Goal: Task Accomplishment & Management: Use online tool/utility

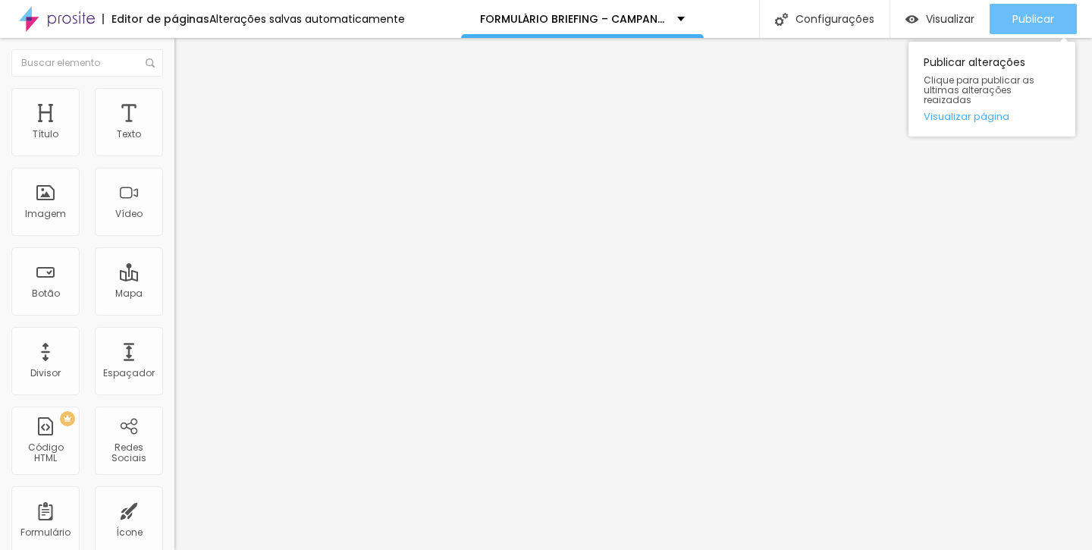
click at [1035, 17] on span "Publicar" at bounding box center [1034, 19] width 42 height 12
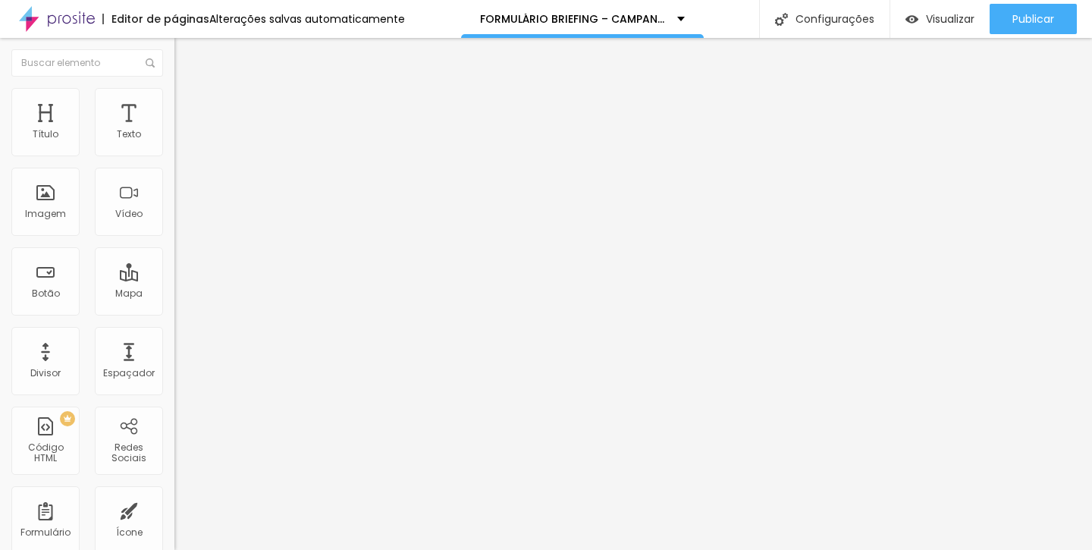
click at [174, 152] on span at bounding box center [178, 158] width 9 height 13
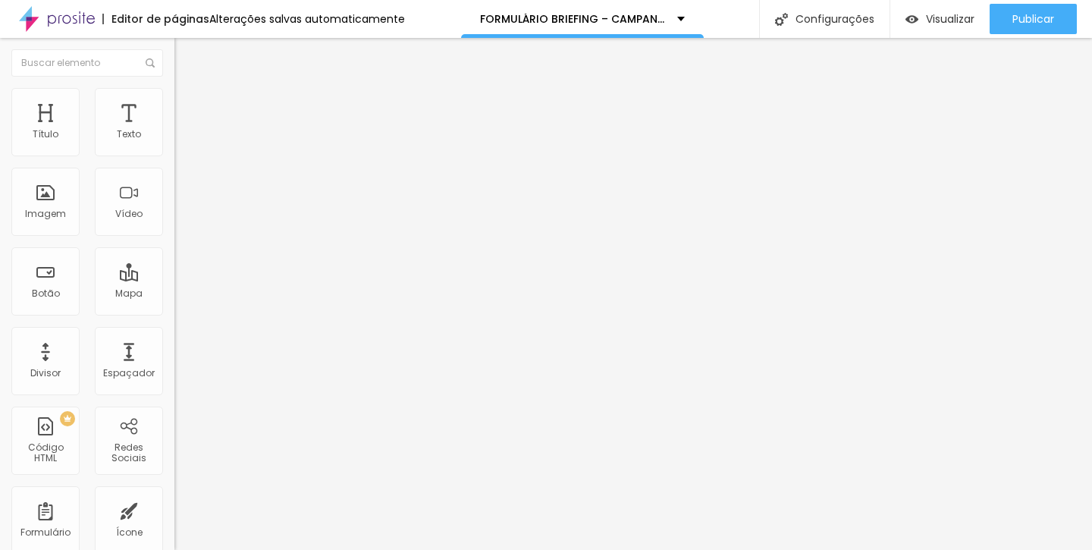
paste input "Como você se descreveria em poucas palavras?"
type input "Como você se descreveria em poucas palavras?"
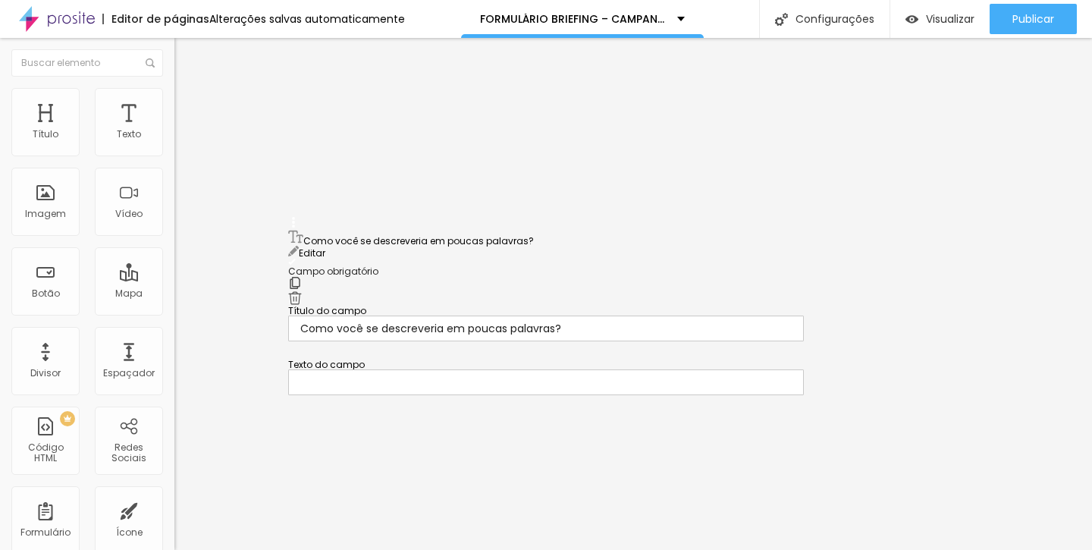
drag, startPoint x: 295, startPoint y: 265, endPoint x: 309, endPoint y: 146, distance: 120.6
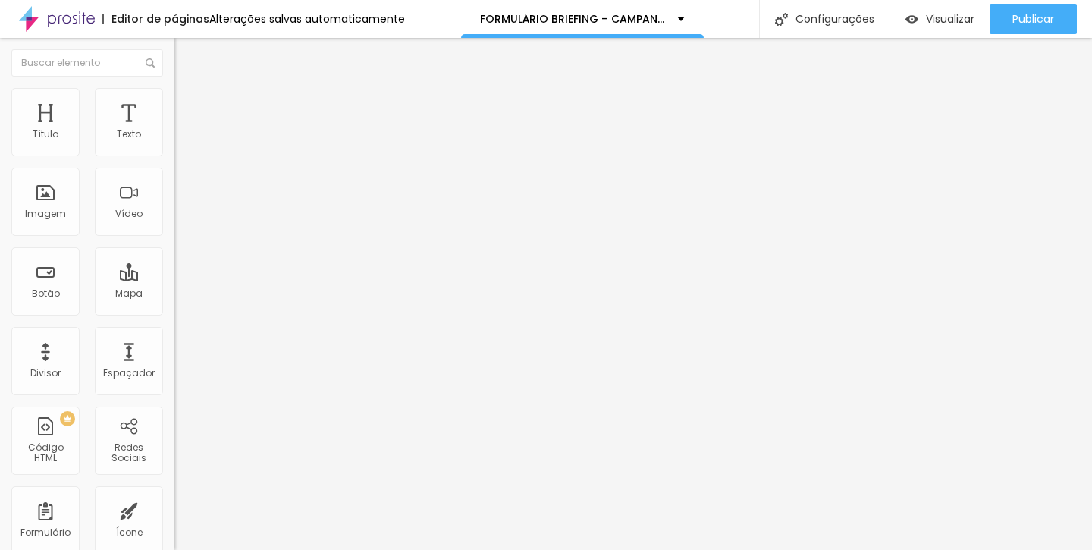
drag, startPoint x: 323, startPoint y: 55, endPoint x: 322, endPoint y: 71, distance: 15.9
click at [322, 549] on div "Editor de formulário" at bounding box center [546, 561] width 1092 height 23
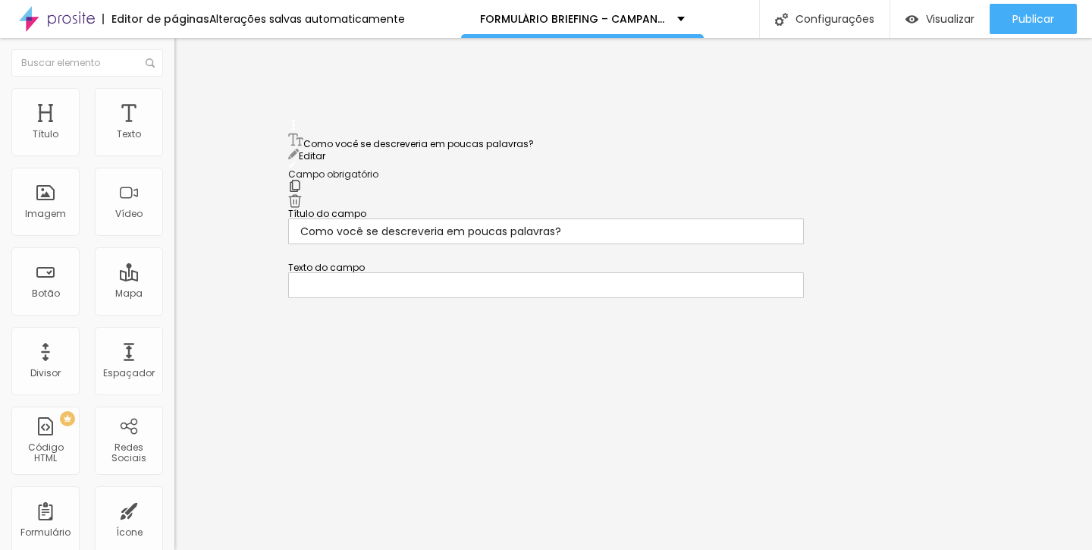
drag, startPoint x: 294, startPoint y: 265, endPoint x: 300, endPoint y: 80, distance: 185.2
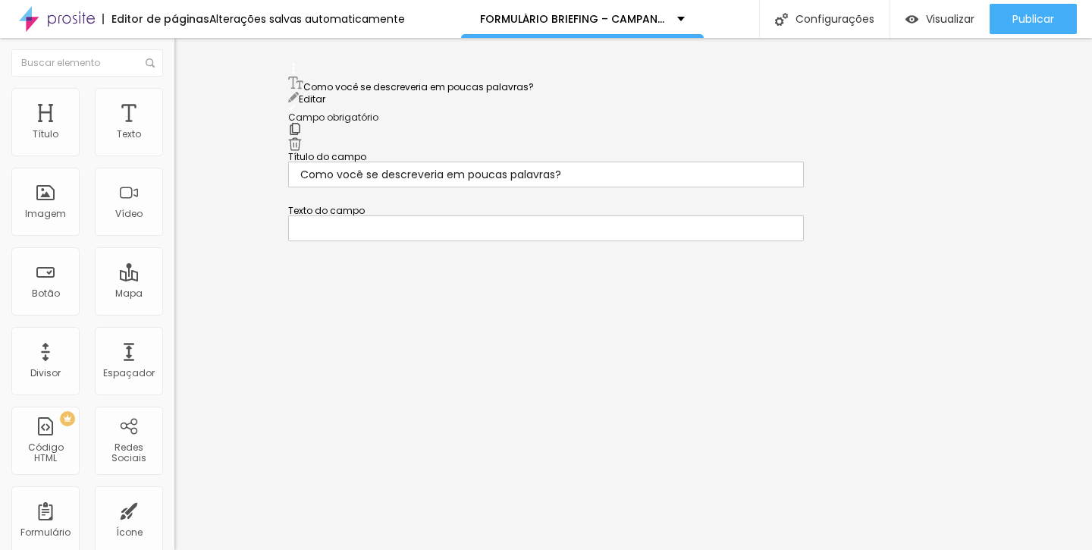
scroll to position [1209, 0]
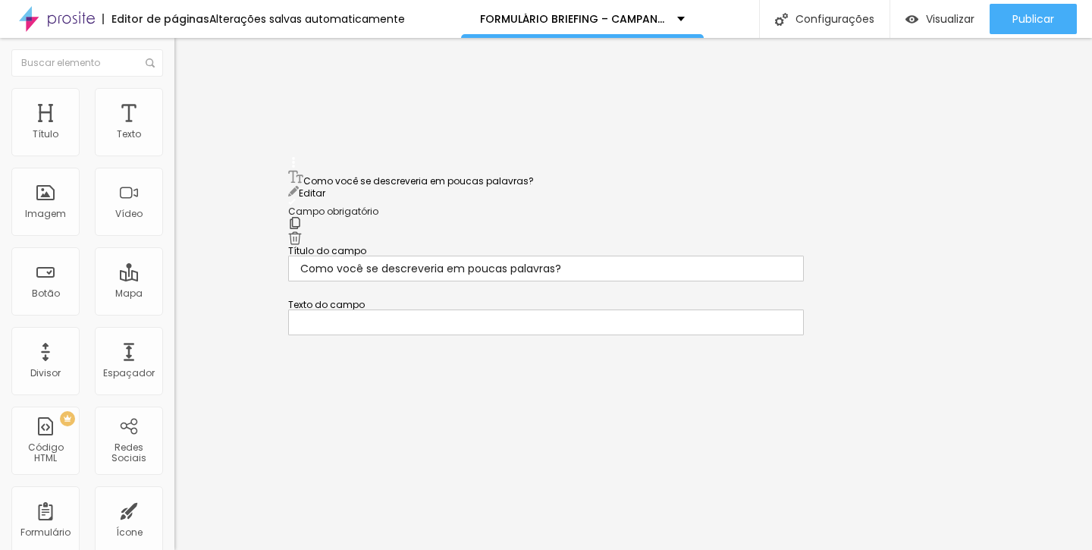
drag, startPoint x: 290, startPoint y: 247, endPoint x: 314, endPoint y: 199, distance: 53.6
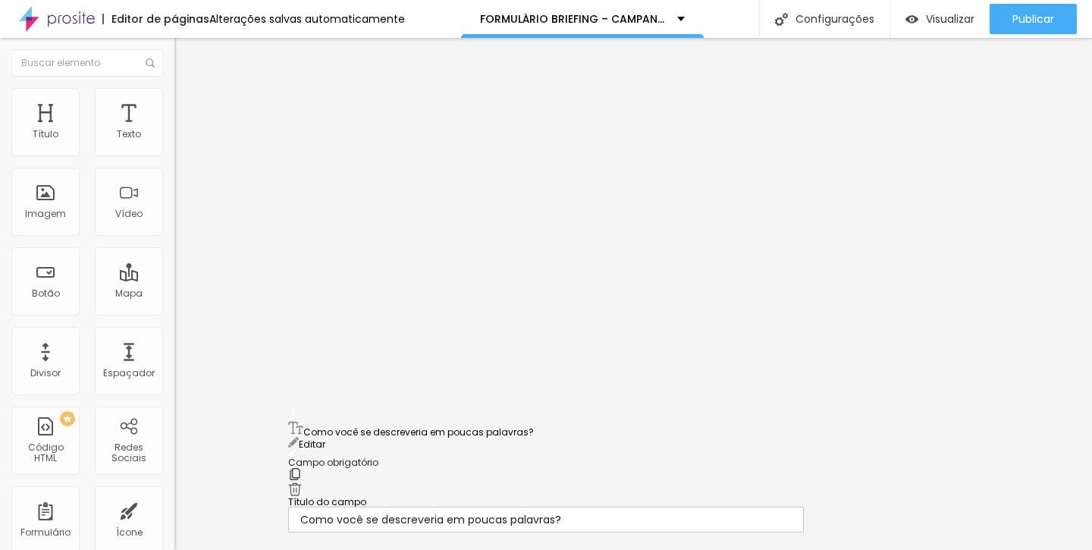
scroll to position [404, 0]
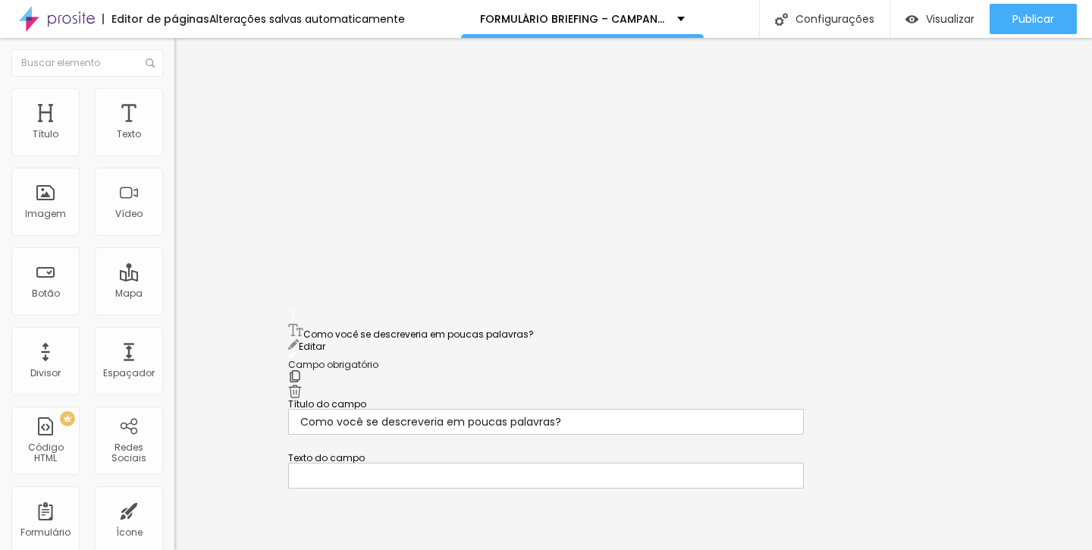
drag, startPoint x: 294, startPoint y: 332, endPoint x: 368, endPoint y: 369, distance: 82.1
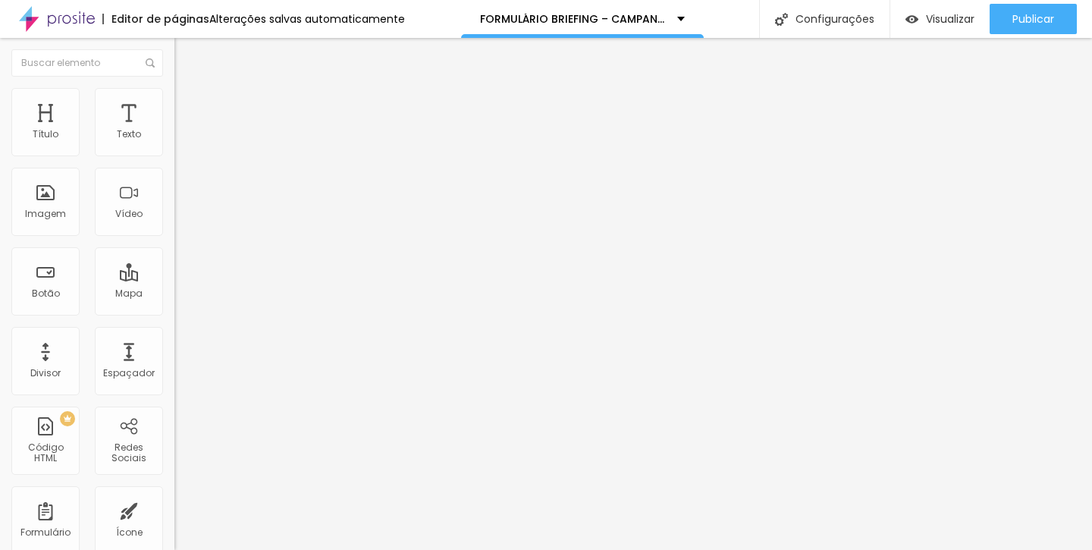
paste input "Além da sua profissão, quem é você? O que mais faz parte da sua vida e da sua h…"
type input "Além da sua profissão, quem é você? O que mais faz parte da sua vida e da sua h…"
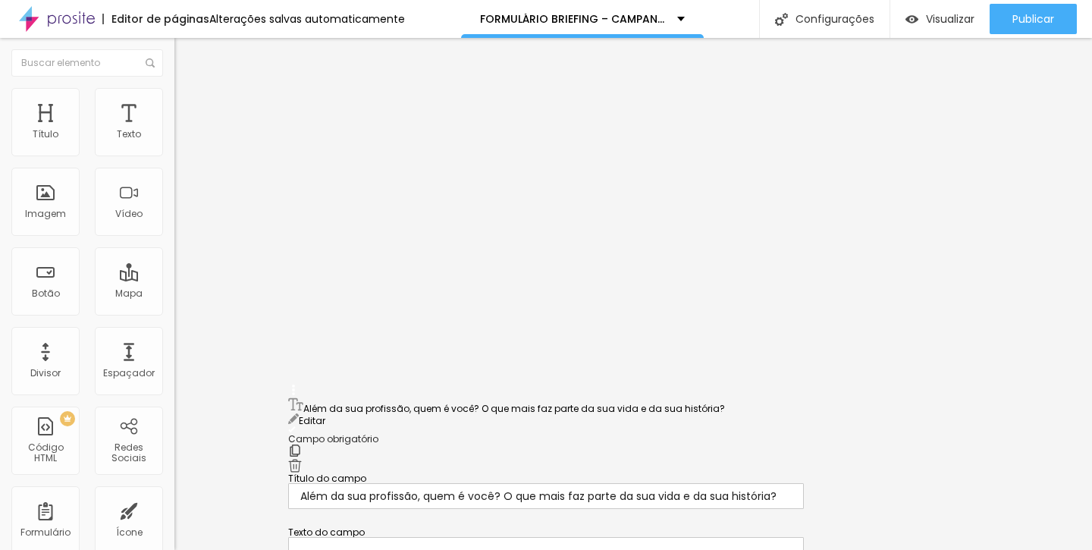
scroll to position [578, 0]
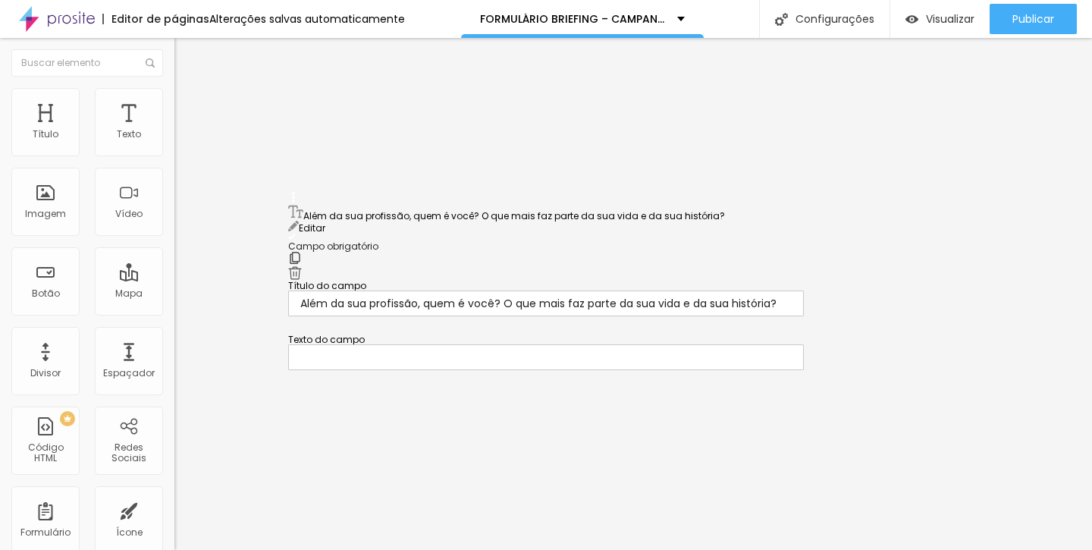
drag, startPoint x: 290, startPoint y: 215, endPoint x: 340, endPoint y: 229, distance: 51.9
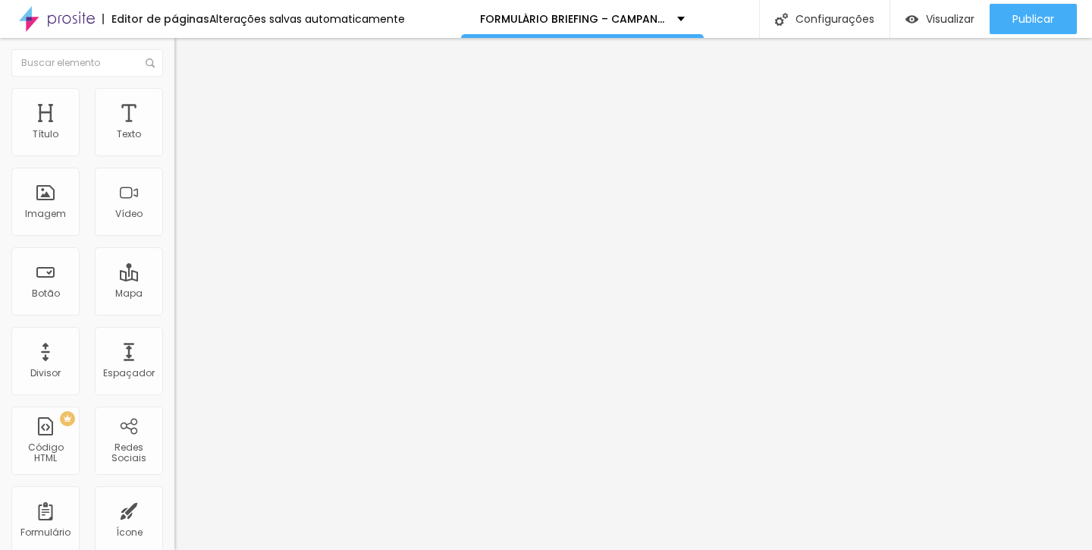
scroll to position [1613, 0]
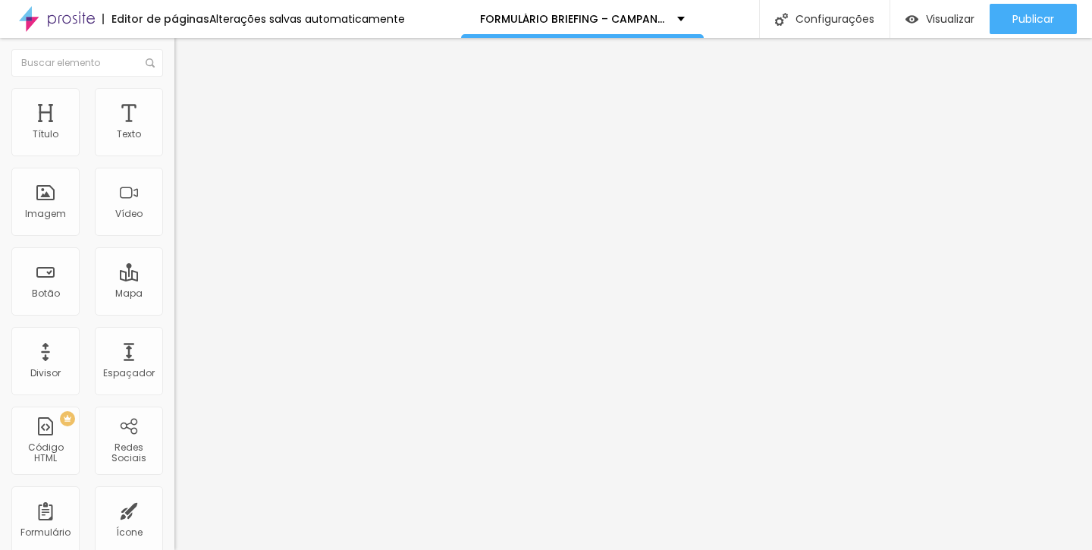
paste input "Quais valores guiam as suas escolhas pessoais e profissionais?"
type input "Quais valores guiam as suas escolhas pessoais e profissionais?"
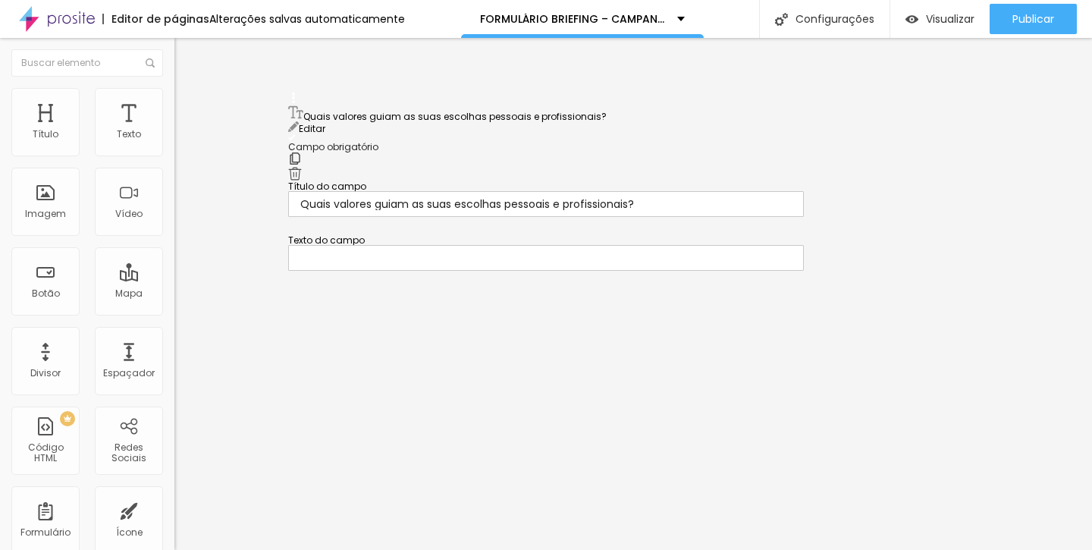
scroll to position [526, 0]
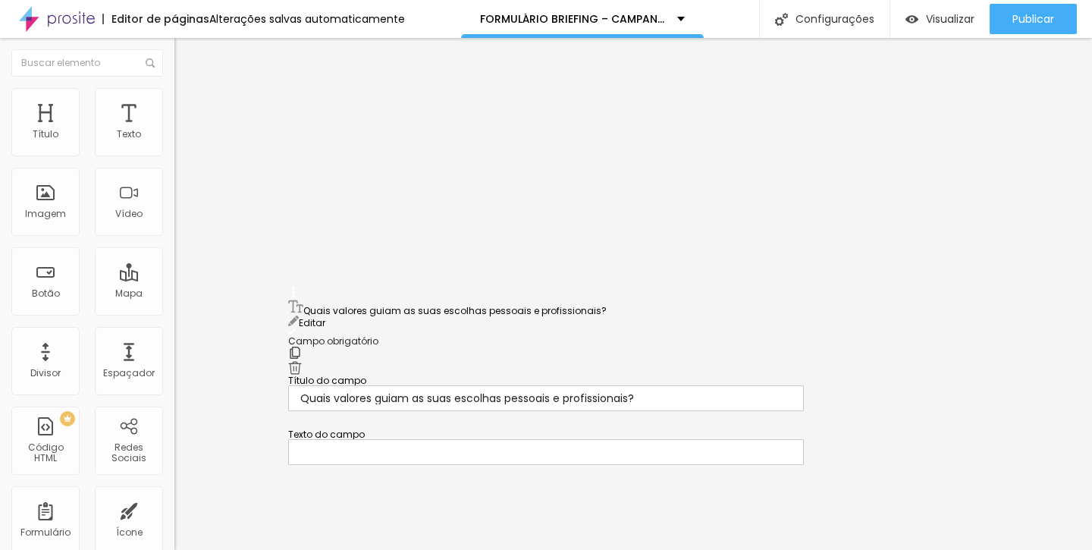
drag, startPoint x: 294, startPoint y: 266, endPoint x: 316, endPoint y: 307, distance: 46.9
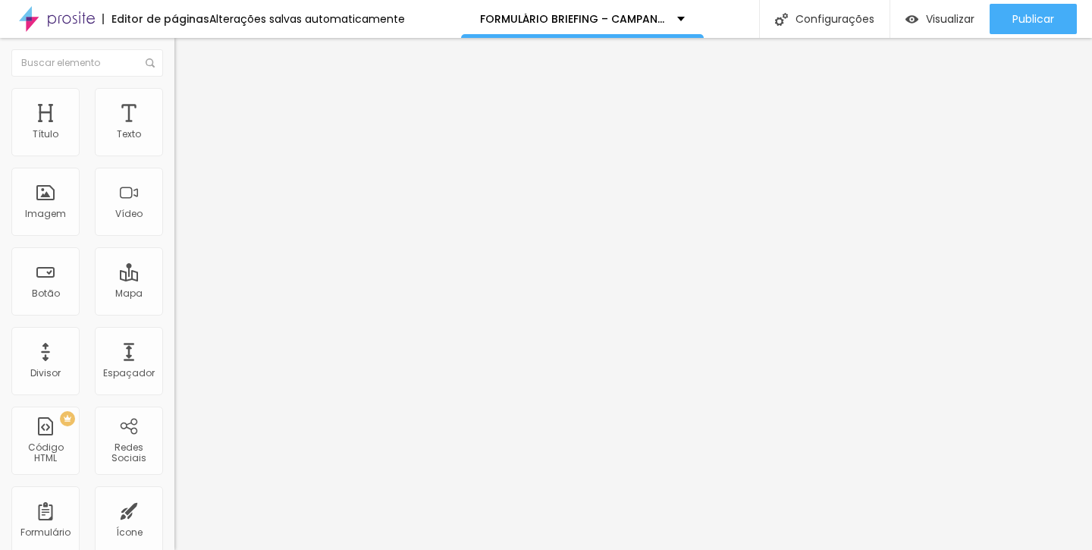
scroll to position [1663, 0]
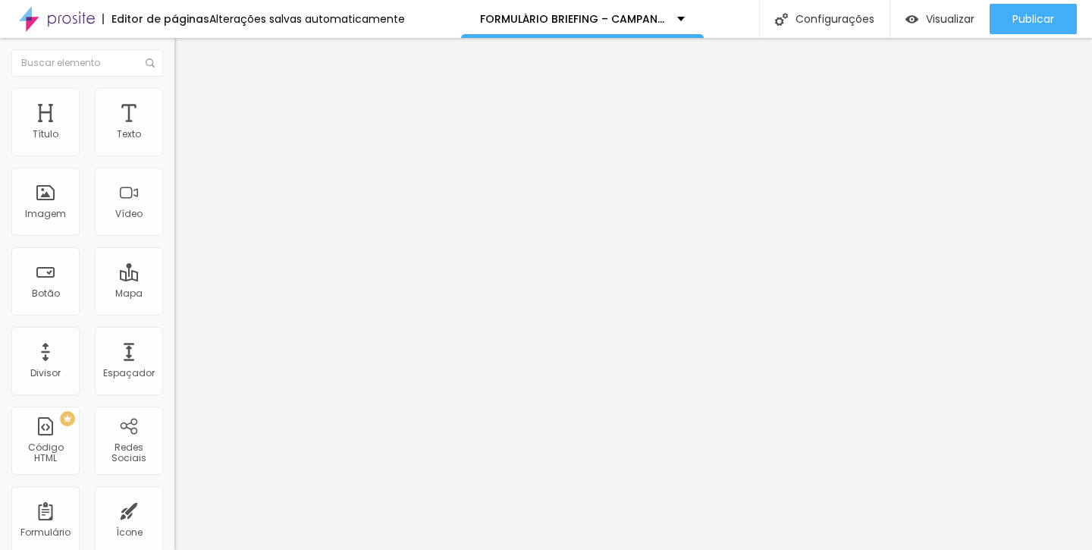
paste input "Quais são os seus maiores sonhos — na vida e na carreira?"
type input "Quais são os seus maiores sonhos — na vida e na carreira?"
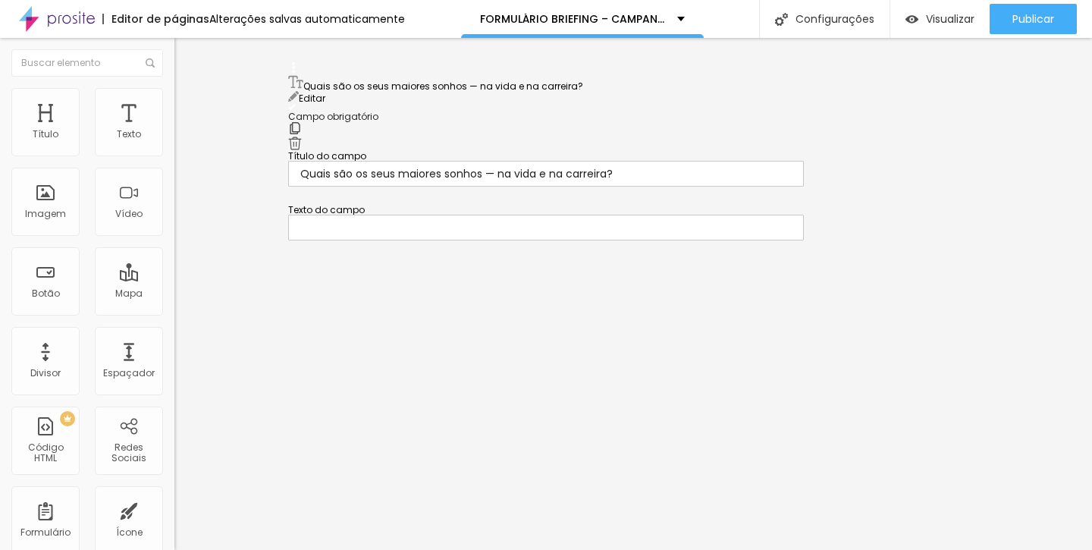
scroll to position [620, 0]
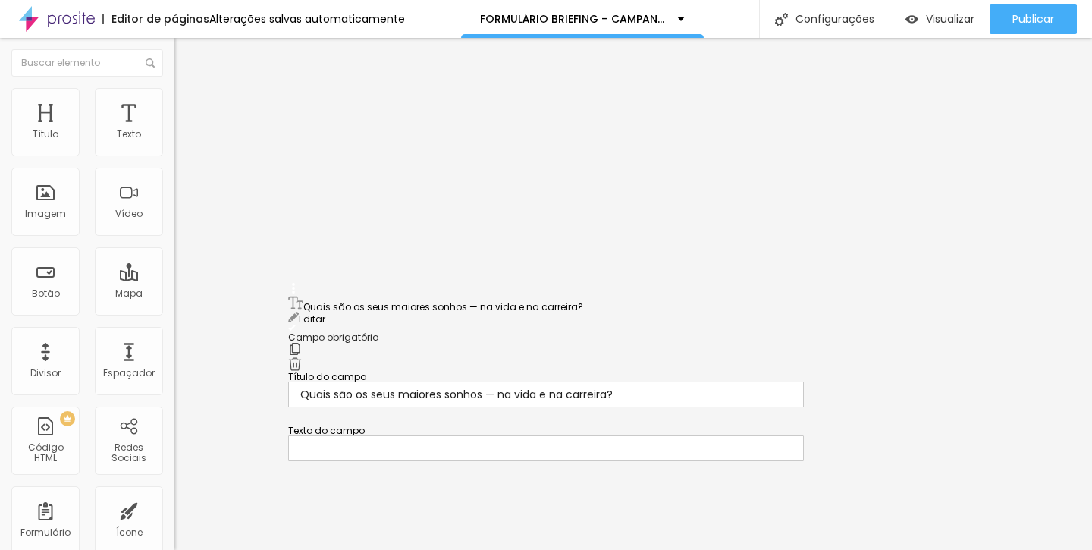
drag, startPoint x: 289, startPoint y: 265, endPoint x: 318, endPoint y: 300, distance: 45.3
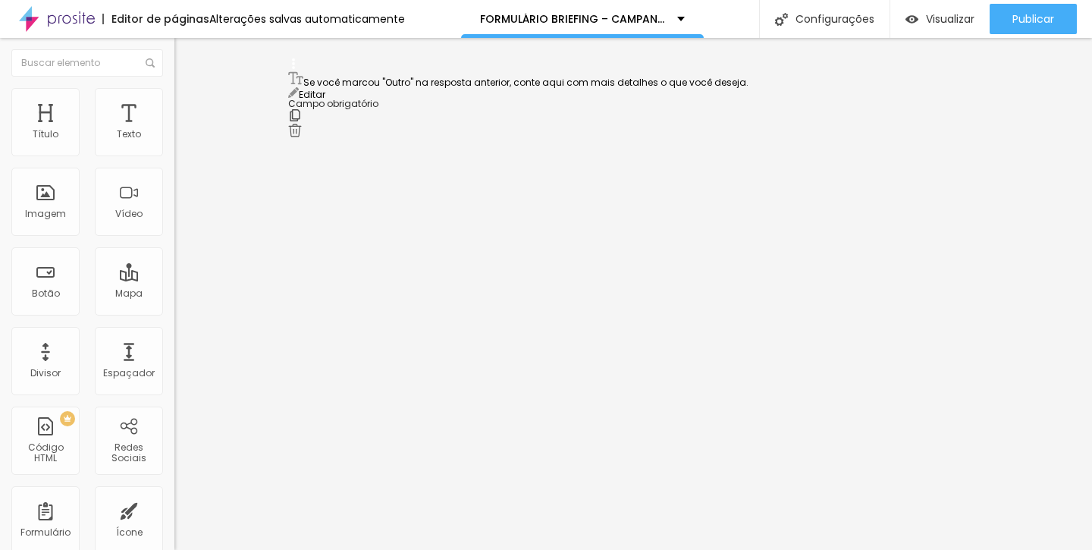
scroll to position [385, 0]
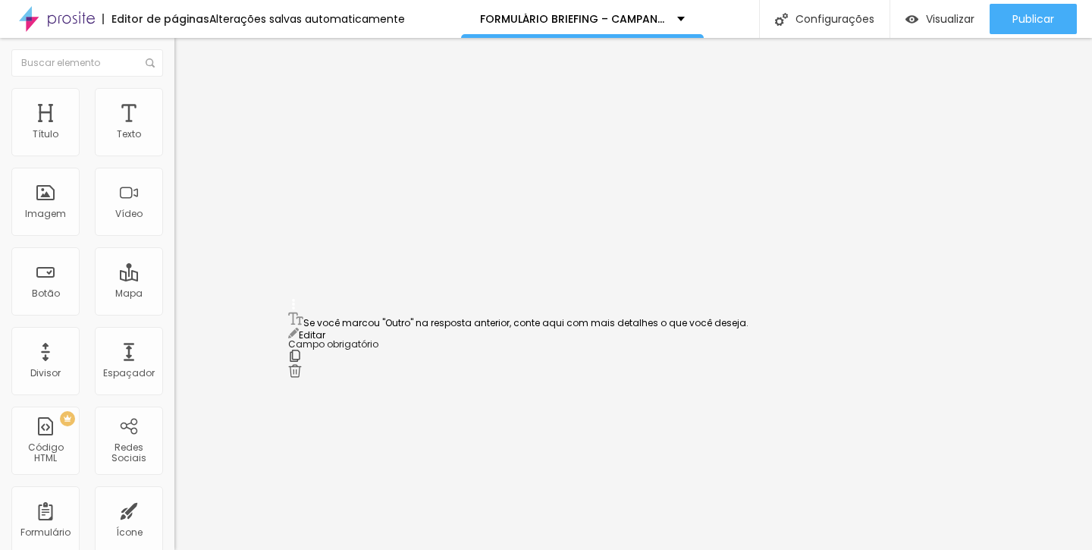
drag, startPoint x: 294, startPoint y: 410, endPoint x: 309, endPoint y: 322, distance: 89.3
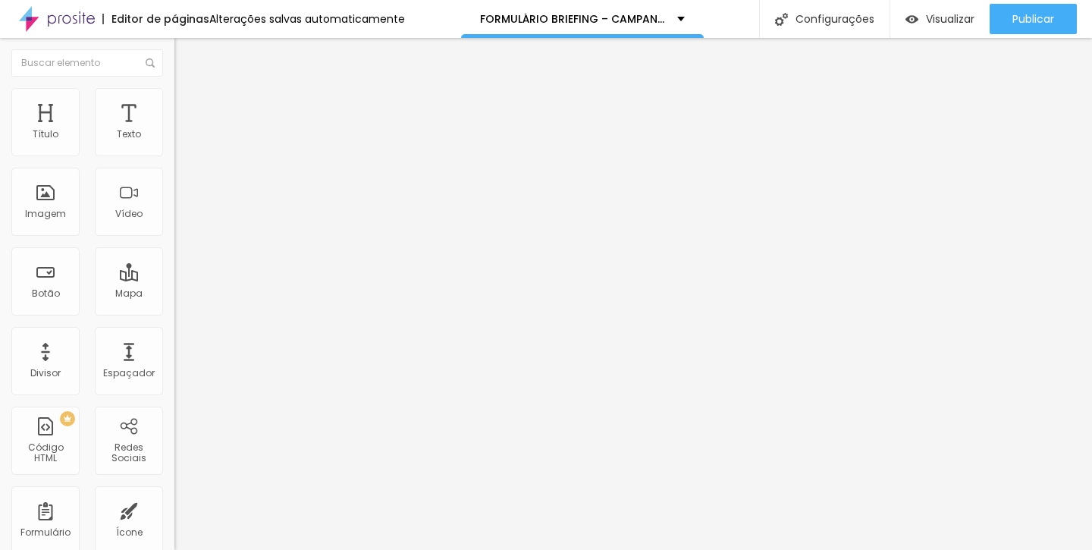
scroll to position [1714, 0]
drag, startPoint x: 441, startPoint y: 394, endPoint x: 465, endPoint y: 376, distance: 30.3
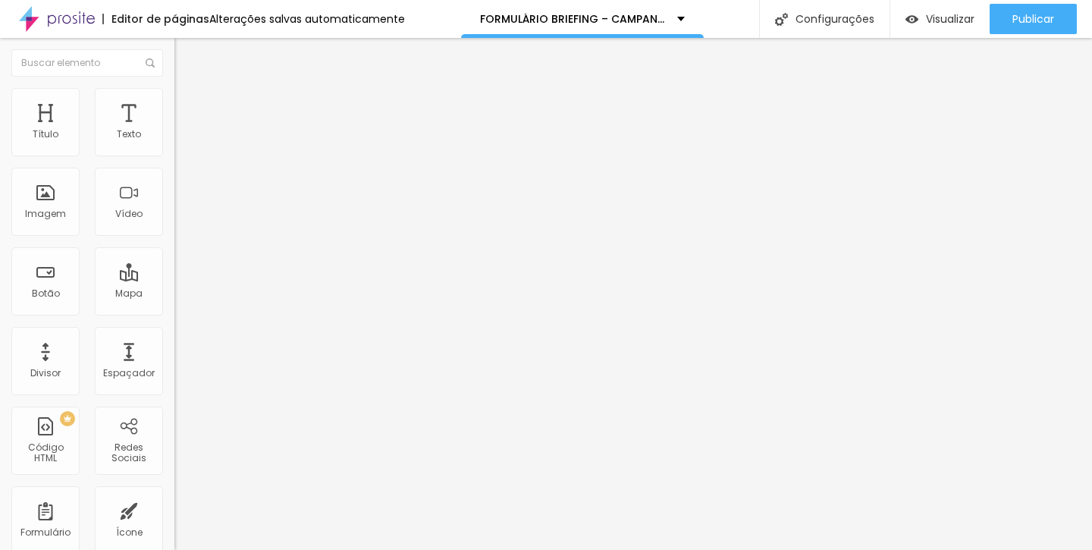
paste input "Quando alguém fala sobre você, o que gostaria que fosse lembrado?"
type input "Quando alguém fala sobre você, o que gostaria que fosse lembrado?"
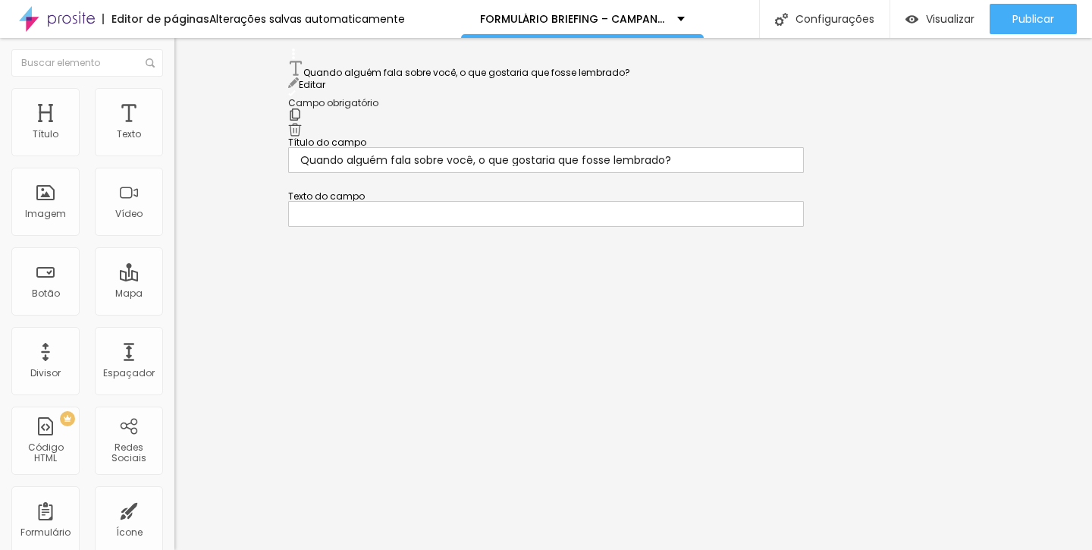
scroll to position [733, 0]
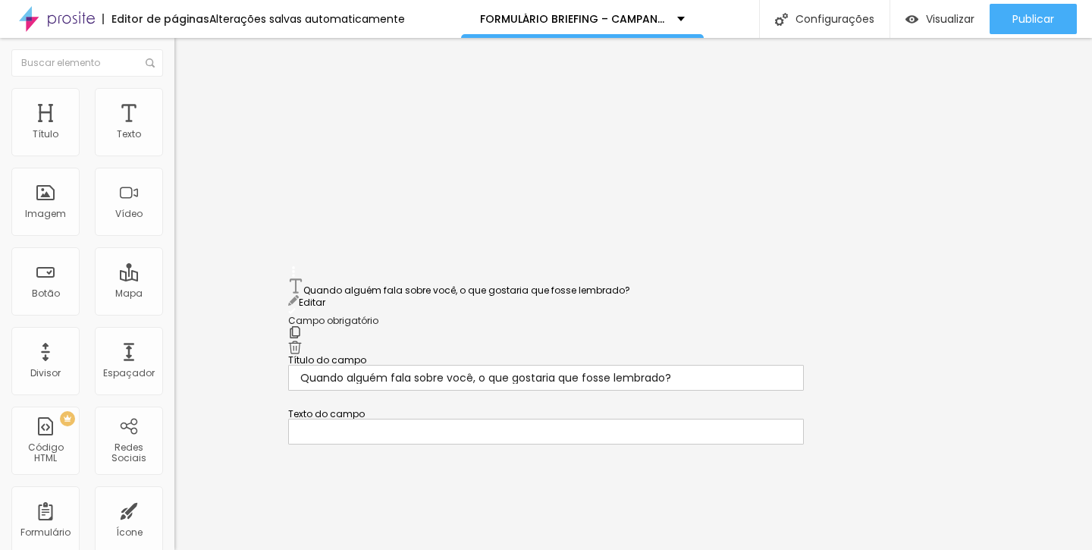
drag, startPoint x: 295, startPoint y: 266, endPoint x: 827, endPoint y: 366, distance: 541.1
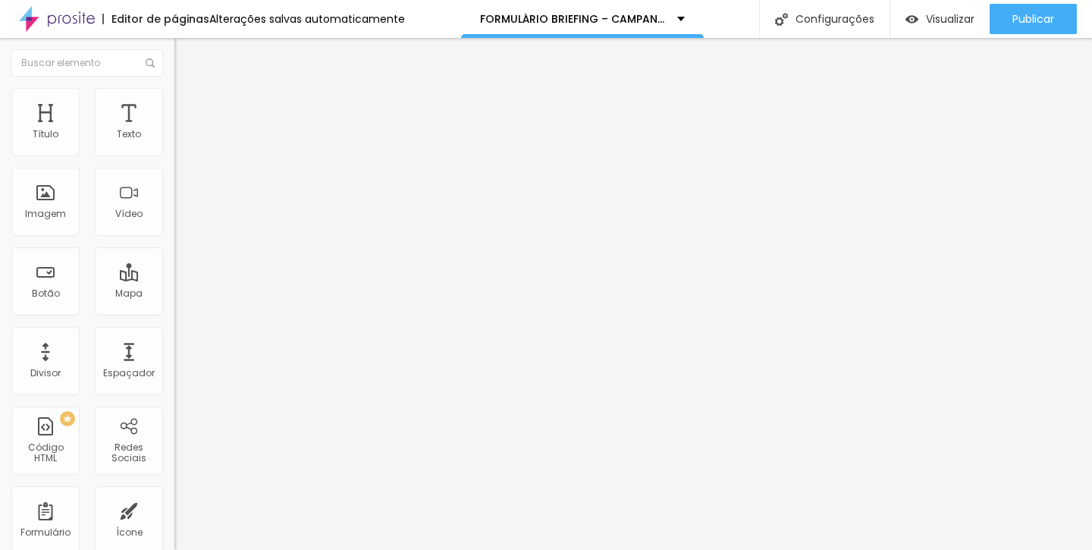
scroll to position [1784, 0]
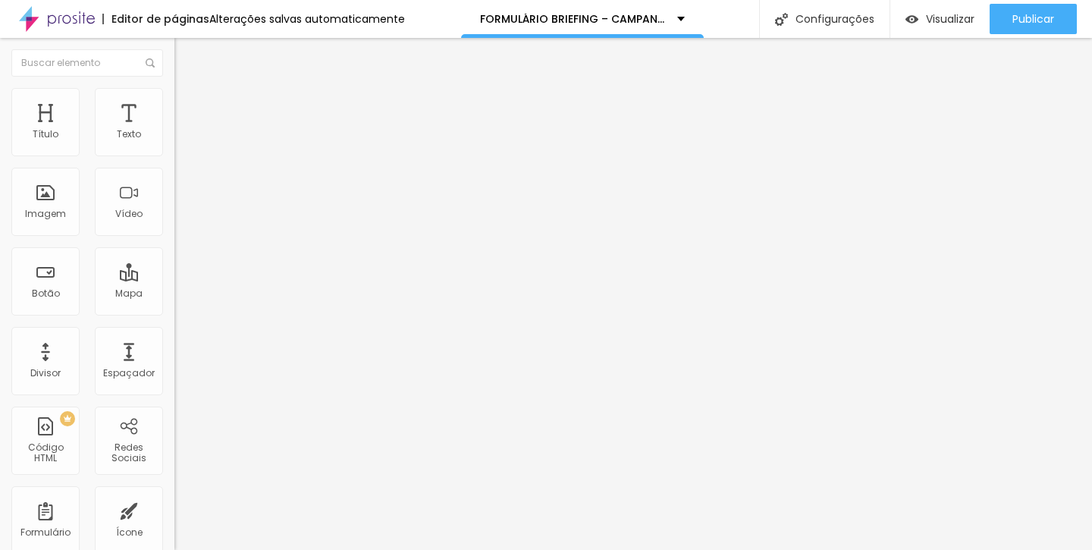
paste input "Se tivesse que escolher três palavras que representam a sua essência, quais ser…"
type input "Se tivesse que escolher três palavras que representam a sua essência, quais ser…"
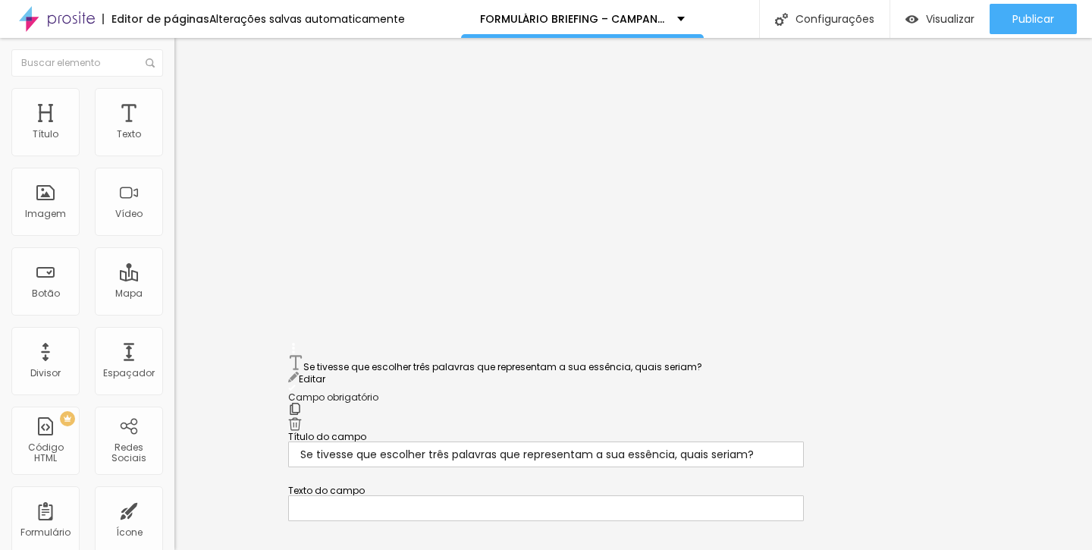
scroll to position [958, 0]
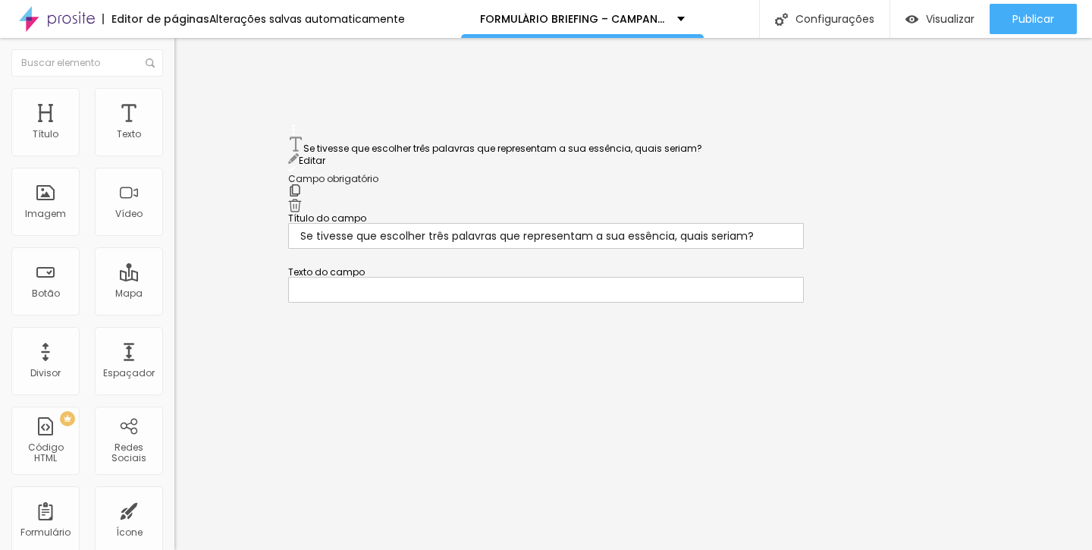
drag, startPoint x: 294, startPoint y: 264, endPoint x: 510, endPoint y: 175, distance: 233.7
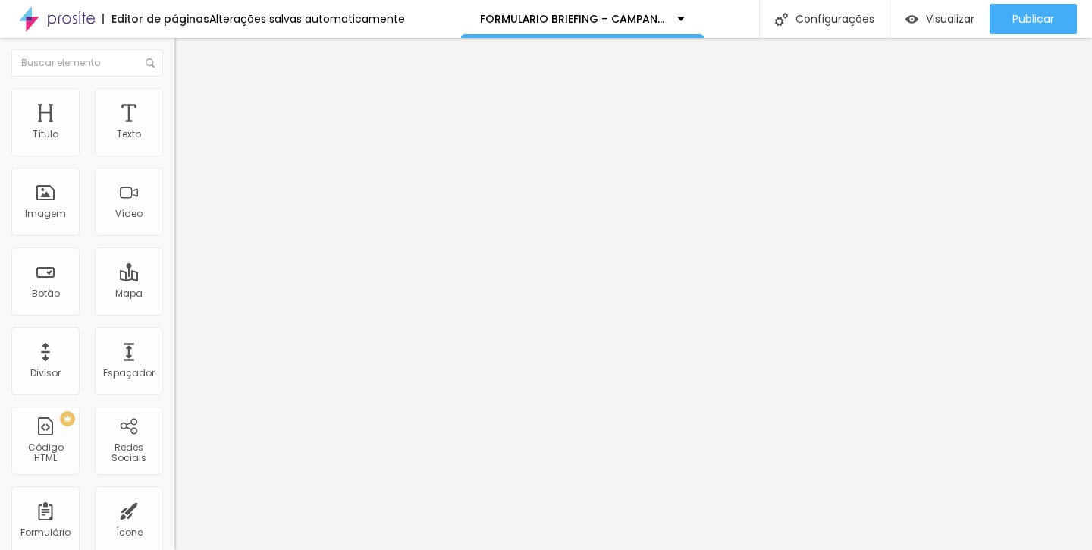
scroll to position [1854, 0]
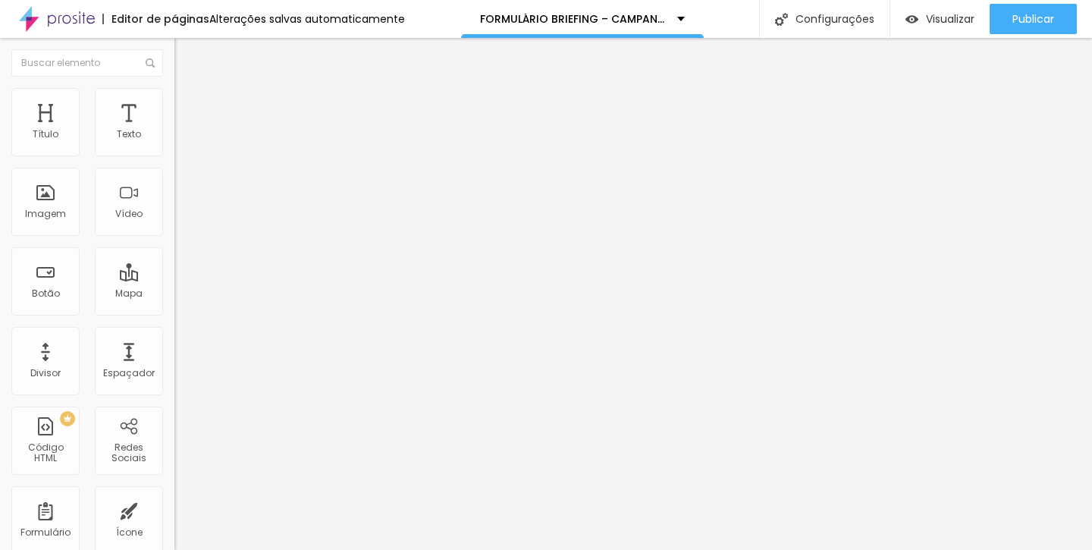
paste input "Qual é a mensagem que você gostaria que suas fotos transmitissem sobre você e s…"
type input "Qual é a mensagem que você gostaria que suas fotos transmitissem sobre você e s…"
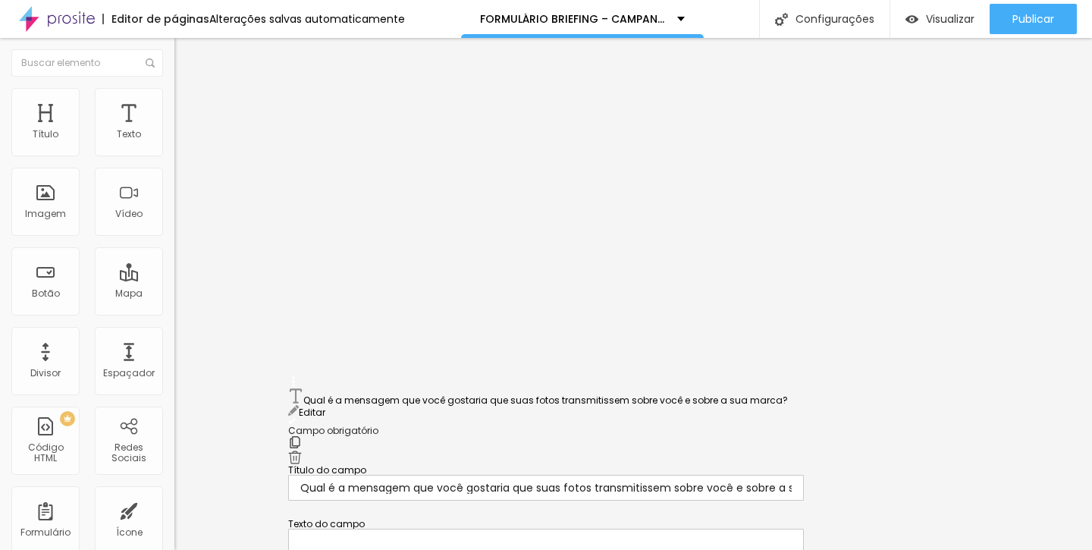
scroll to position [921, 0]
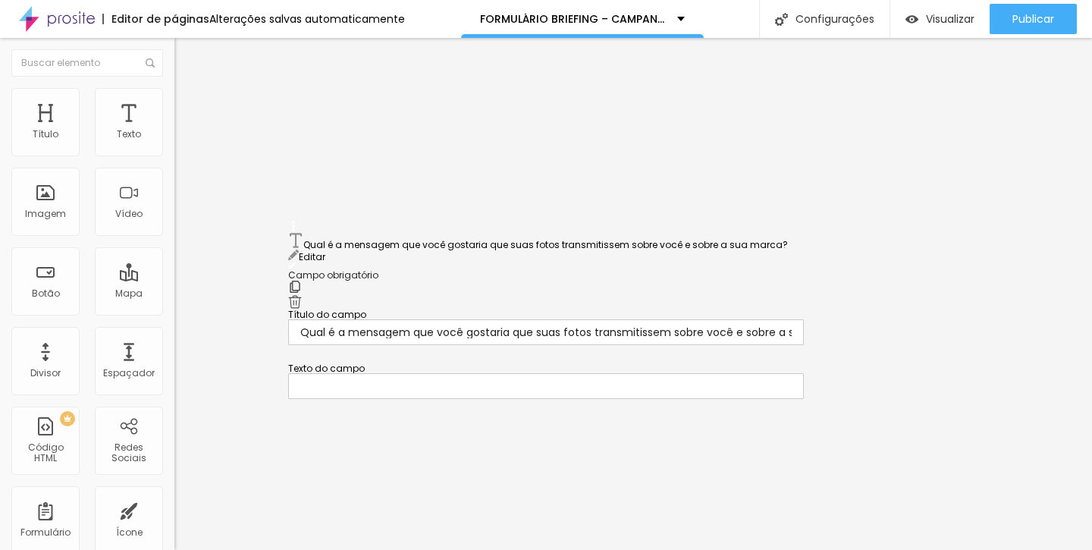
drag, startPoint x: 294, startPoint y: 266, endPoint x: 391, endPoint y: 239, distance: 100.1
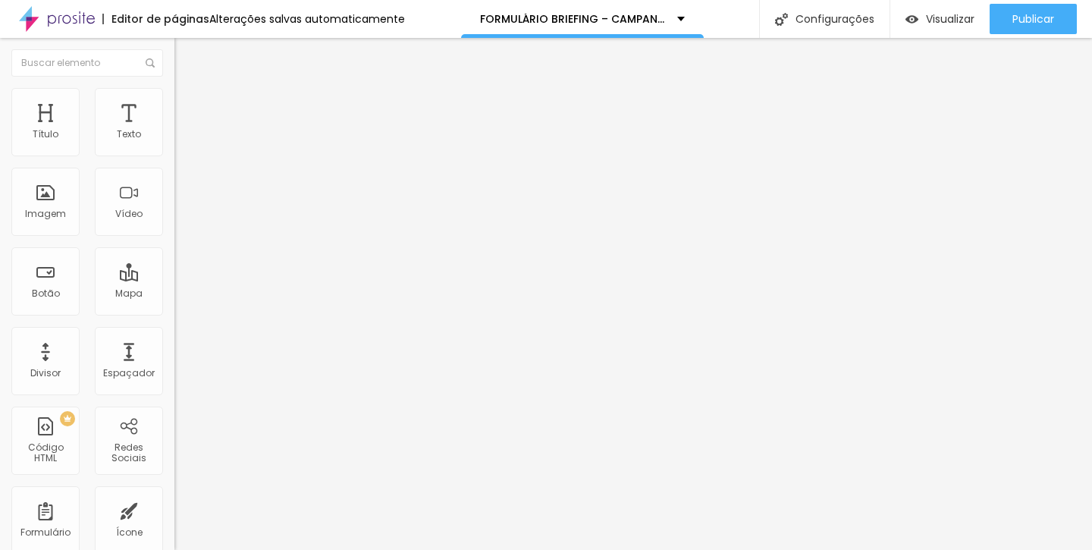
scroll to position [971, 0]
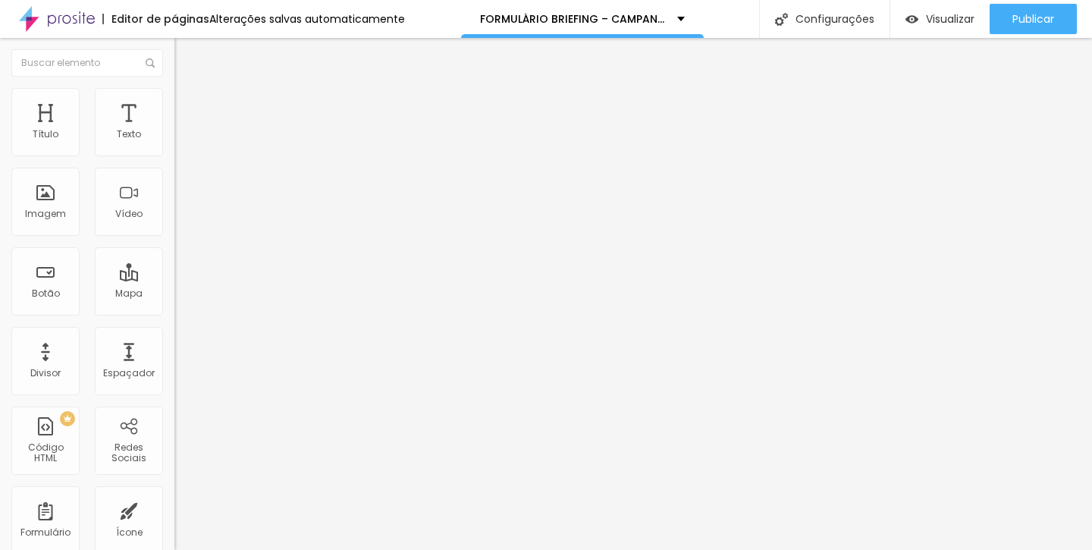
scroll to position [972, 0]
drag, startPoint x: 451, startPoint y: 351, endPoint x: 661, endPoint y: 372, distance: 211.9
type input "Como você descreveria sua personalidade?"
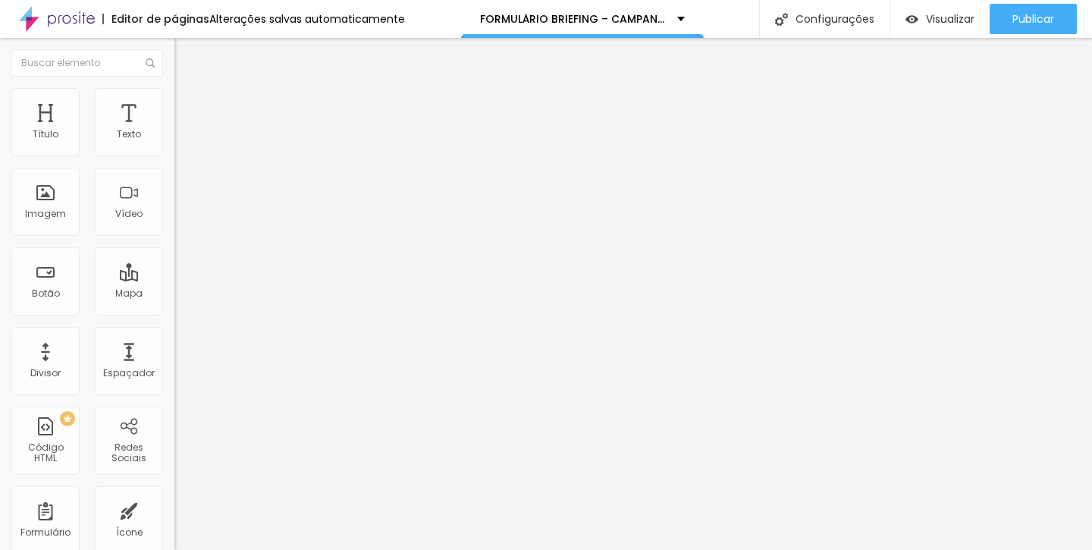
scroll to position [912, 0]
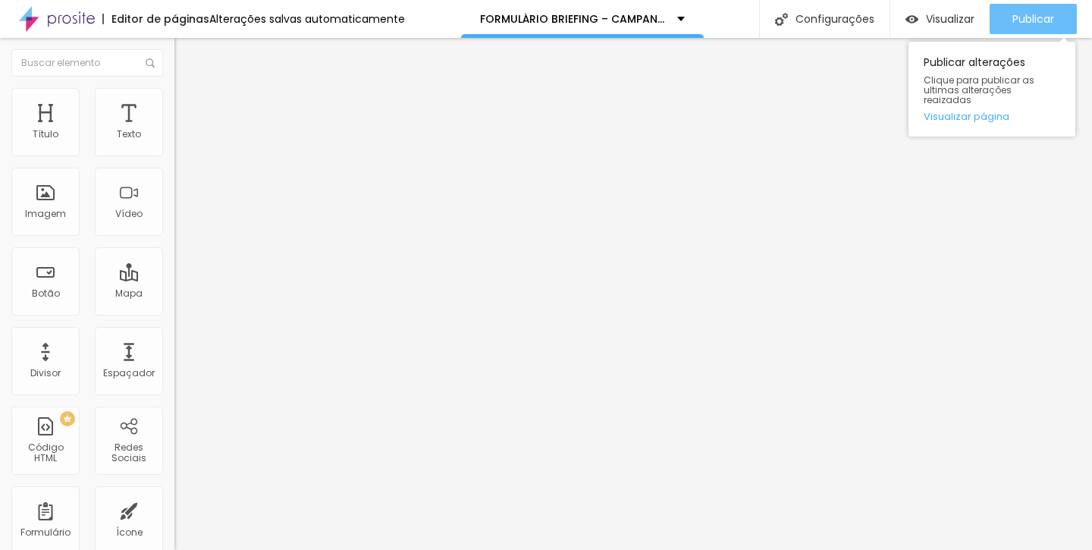
click at [1019, 13] on span "Publicar" at bounding box center [1034, 19] width 42 height 12
click at [1025, 18] on span "Publicar" at bounding box center [1034, 19] width 42 height 12
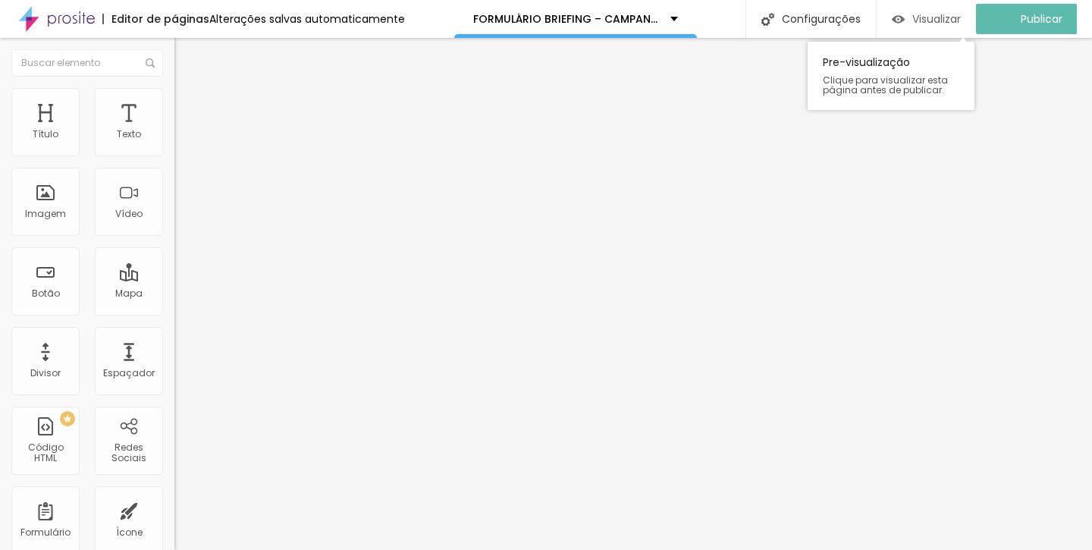
click at [960, 17] on span "Visualizar" at bounding box center [937, 19] width 49 height 12
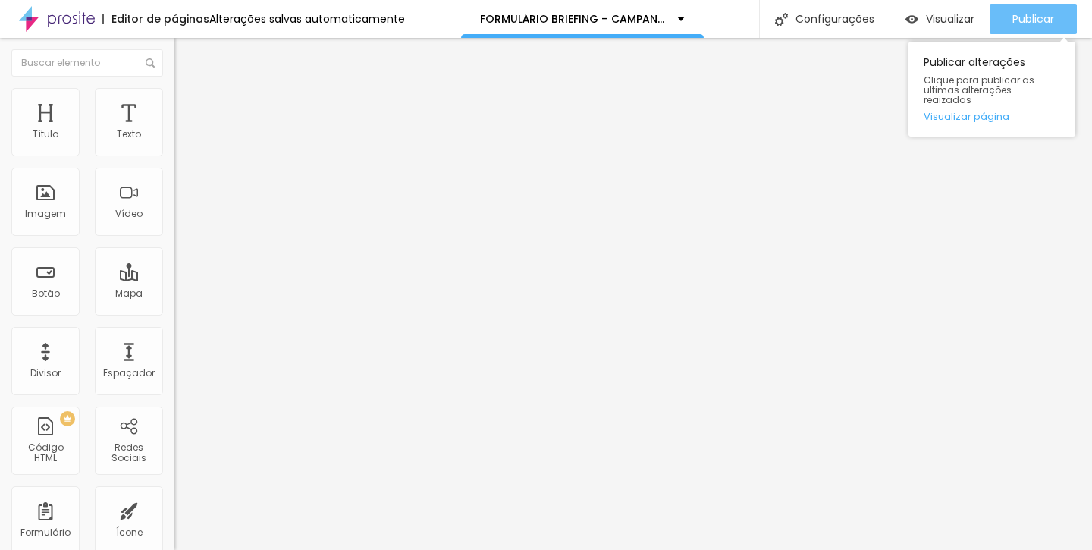
click at [1028, 21] on span "Publicar" at bounding box center [1034, 19] width 42 height 12
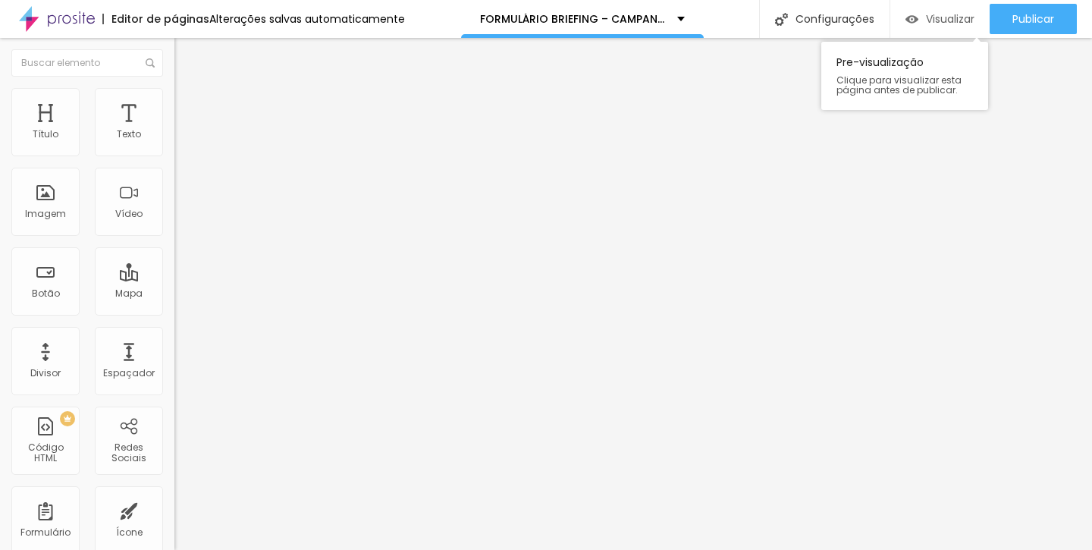
click at [947, 10] on div "Visualizar" at bounding box center [940, 19] width 69 height 30
